Goal: Transaction & Acquisition: Book appointment/travel/reservation

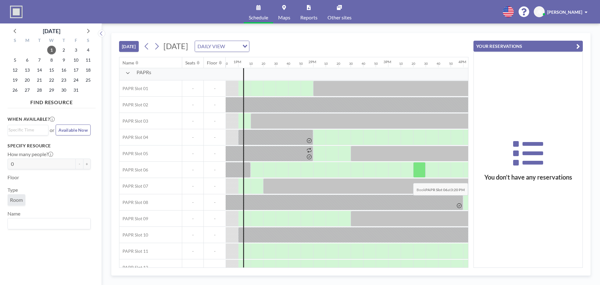
scroll to position [15, 962]
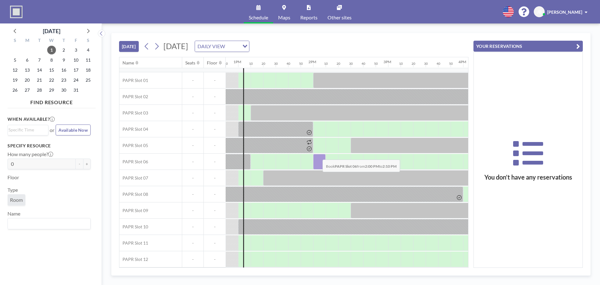
click at [317, 155] on div at bounding box center [319, 162] width 12 height 16
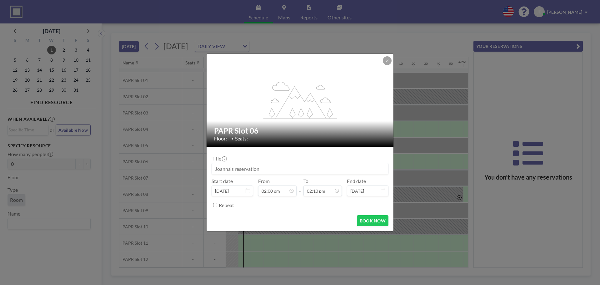
click at [317, 155] on div "Title Start date [DATE] From 02:00 pm - To 02:10 pm End date [DATE] Repeat" at bounding box center [299, 180] width 177 height 58
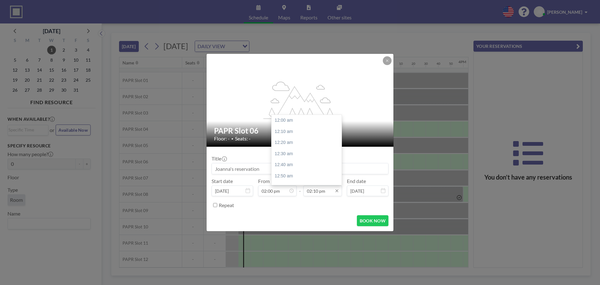
scroll to position [945, 0]
click at [307, 191] on input "02:10 pm" at bounding box center [322, 190] width 38 height 11
click at [310, 193] on input "02:10 pm" at bounding box center [322, 190] width 38 height 11
click at [313, 192] on input "04:10 pm" at bounding box center [322, 190] width 38 height 11
click at [313, 191] on input "04:10 pm" at bounding box center [322, 190] width 38 height 11
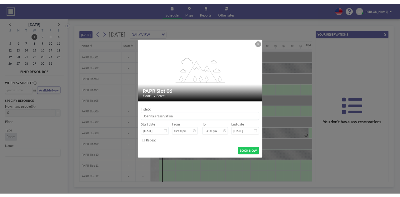
scroll to position [56, 0]
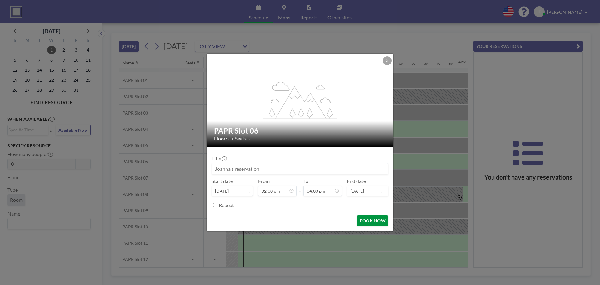
type input "04:00 pm"
click at [380, 225] on button "BOOK NOW" at bounding box center [373, 220] width 32 height 11
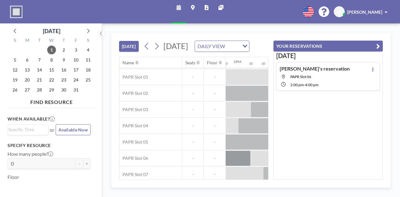
scroll to position [14, 962]
